Goal: Check status: Check status

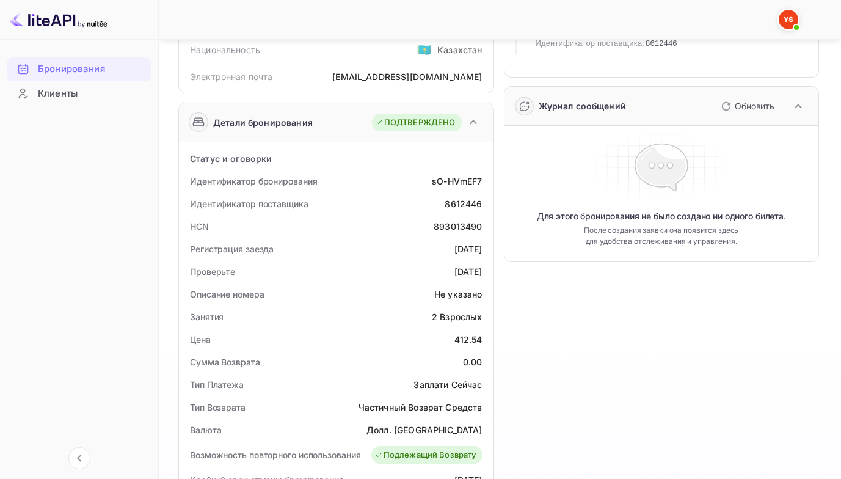
click at [82, 65] on ya-tr-span "Бронирования" at bounding box center [71, 69] width 67 height 14
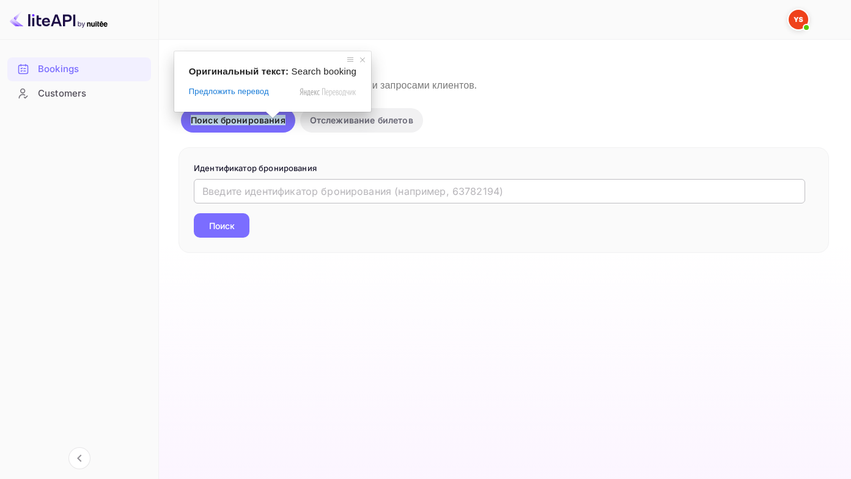
click at [226, 189] on input "text" at bounding box center [499, 191] width 611 height 24
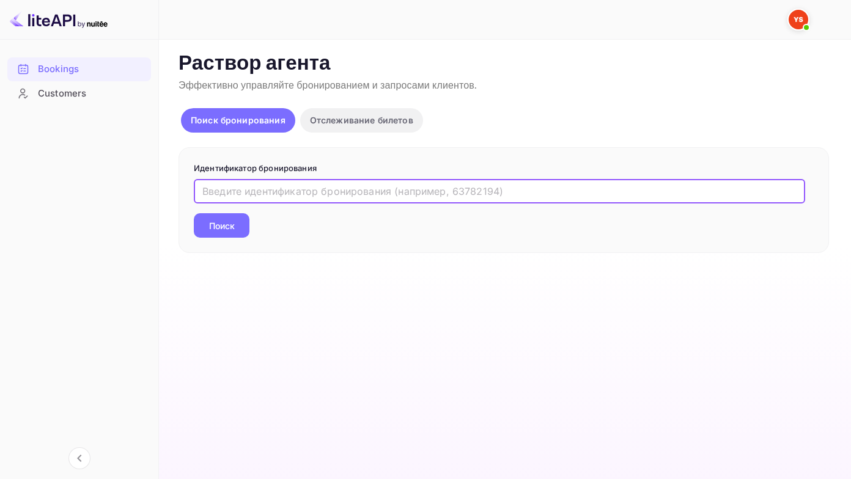
paste input "9362184"
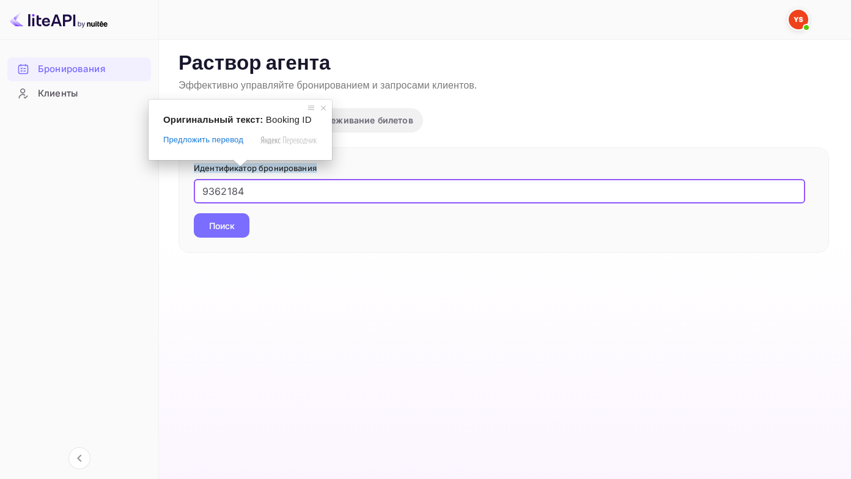
click at [194, 213] on button "Поиск" at bounding box center [222, 225] width 56 height 24
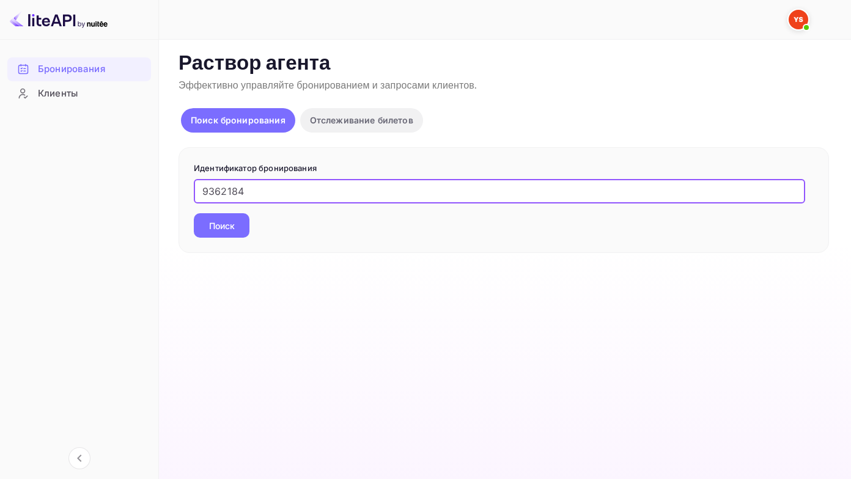
type input "9362184"
click at [194, 213] on button "Поиск" at bounding box center [222, 225] width 56 height 24
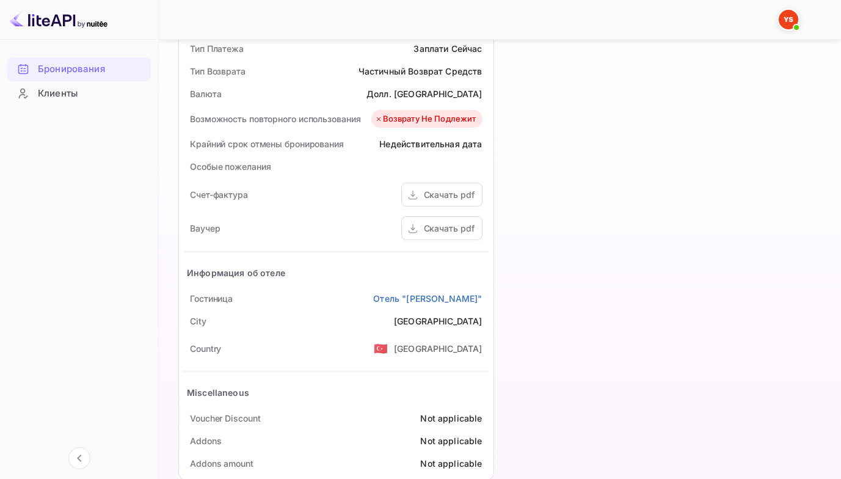
scroll to position [505, 0]
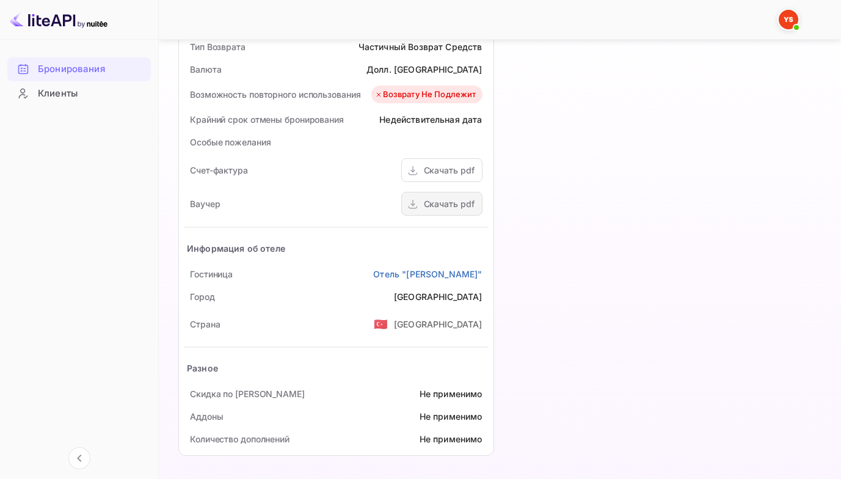
click at [442, 210] on div "Скачать pdf" at bounding box center [449, 203] width 51 height 13
